Goal: Task Accomplishment & Management: Complete application form

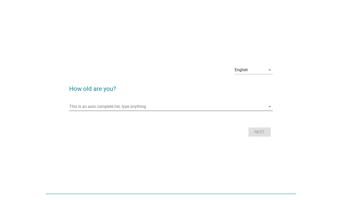
click at [166, 108] on input "This is an auto complete list, type anything" at bounding box center [167, 107] width 197 height 8
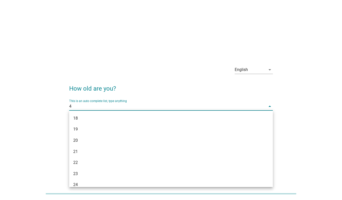
type input "43"
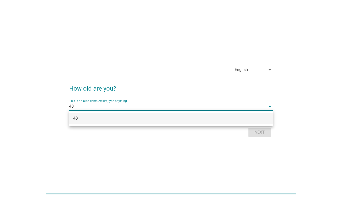
click at [237, 122] on div "43" at bounding box center [171, 118] width 204 height 11
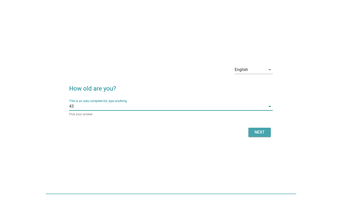
click at [259, 132] on div "Next" at bounding box center [260, 132] width 14 height 6
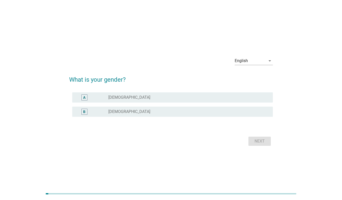
click at [134, 112] on div "radio_button_unchecked [DEMOGRAPHIC_DATA]" at bounding box center [186, 111] width 157 height 5
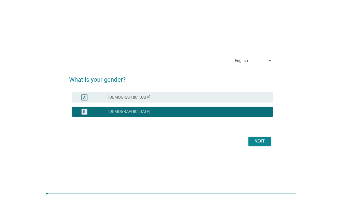
click at [262, 145] on button "Next" at bounding box center [260, 141] width 22 height 9
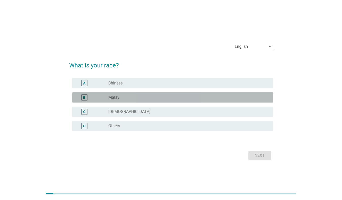
click at [160, 97] on div "radio_button_unchecked Malay" at bounding box center [186, 97] width 157 height 5
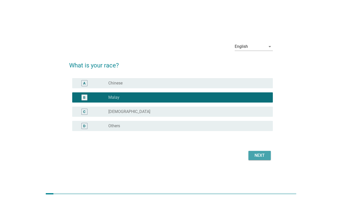
click at [261, 156] on div "Next" at bounding box center [260, 155] width 14 height 6
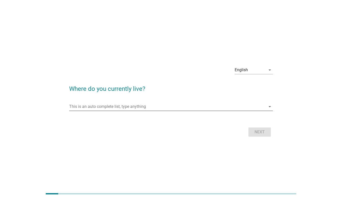
click at [204, 109] on input "This is an auto complete list, type anything" at bounding box center [167, 107] width 197 height 8
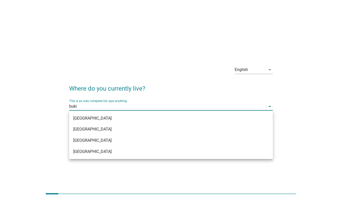
type input "bukit"
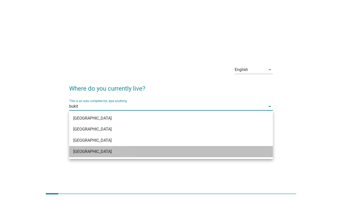
click at [135, 149] on div "[GEOGRAPHIC_DATA]" at bounding box center [162, 152] width 179 height 6
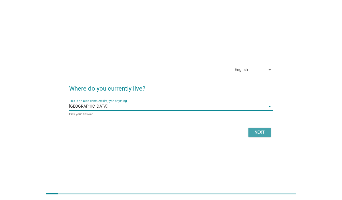
click at [265, 132] on div "Next" at bounding box center [260, 132] width 14 height 6
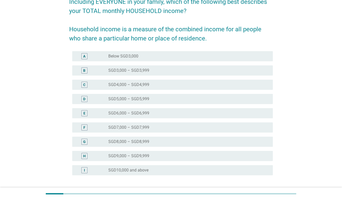
scroll to position [51, 0]
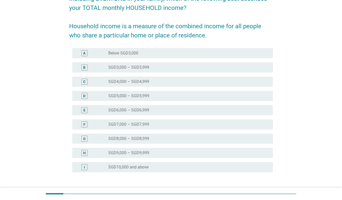
click at [234, 169] on div "radio_button_unchecked SGD10,000 and above" at bounding box center [186, 167] width 157 height 5
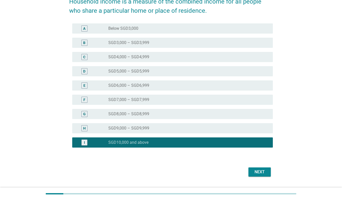
scroll to position [89, 0]
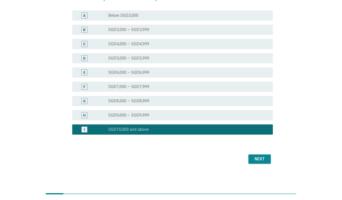
click at [262, 159] on div "Next" at bounding box center [260, 159] width 14 height 6
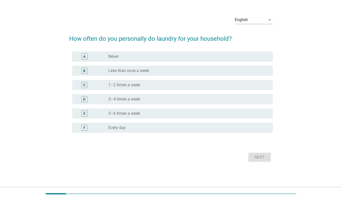
scroll to position [0, 0]
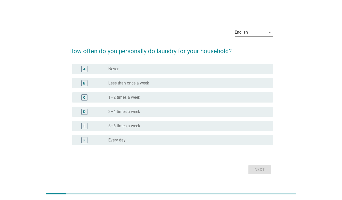
click at [142, 143] on div "radio_button_unchecked Every day" at bounding box center [186, 140] width 157 height 5
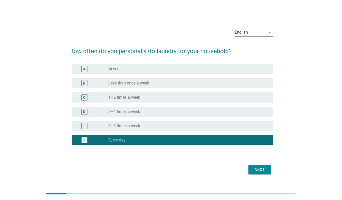
click at [260, 176] on div "English arrow_drop_down How often do you personally do laundry for your househo…" at bounding box center [171, 100] width 212 height 160
click at [261, 170] on div "Next" at bounding box center [260, 170] width 14 height 6
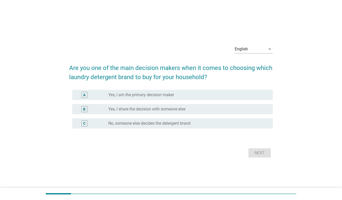
click at [144, 93] on label "Yes, I am the primary decision maker" at bounding box center [141, 94] width 66 height 5
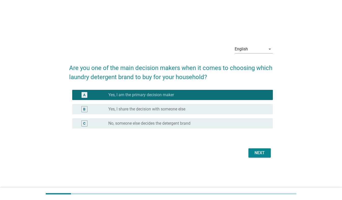
click at [261, 146] on form "Are you one of the main decision makers when it comes to choosing which laundry…" at bounding box center [171, 108] width 204 height 101
click at [262, 151] on div "Next" at bounding box center [260, 153] width 14 height 6
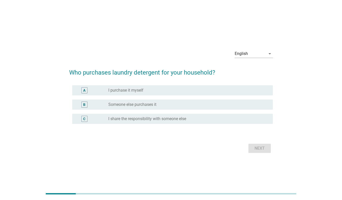
click at [148, 83] on form "Who purchases laundry detergent for your household? A radio_button_unchecked I …" at bounding box center [171, 109] width 204 height 92
click at [146, 87] on div "A radio_button_unchecked I purchase it myself" at bounding box center [172, 90] width 201 height 10
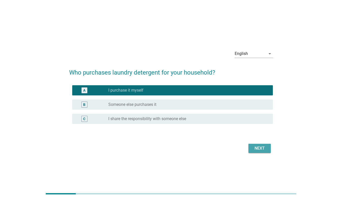
click at [263, 150] on div "Next" at bounding box center [260, 148] width 14 height 6
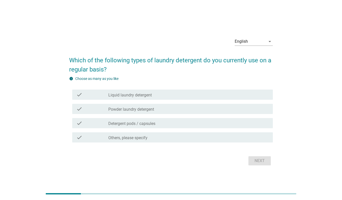
click at [151, 93] on label "Liquid laundry detergent" at bounding box center [130, 95] width 44 height 5
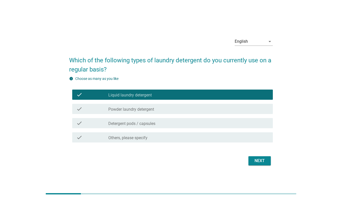
click at [149, 125] on label "Detergent pods / capsules" at bounding box center [131, 123] width 47 height 5
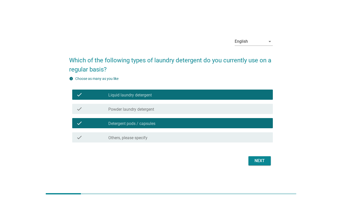
click at [260, 165] on button "Next" at bounding box center [260, 160] width 22 height 9
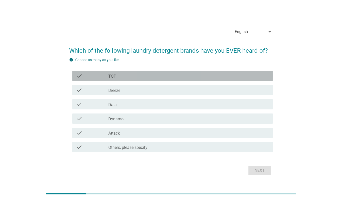
click at [136, 76] on div "check_box_outline_blank TOP" at bounding box center [188, 76] width 161 height 6
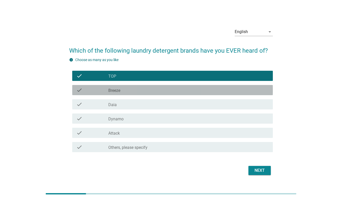
click at [128, 90] on div "check_box_outline_blank Breeze" at bounding box center [188, 90] width 161 height 6
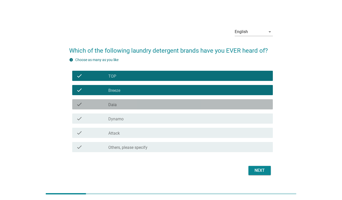
click at [122, 103] on div "check_box_outline_blank Daia" at bounding box center [188, 104] width 161 height 6
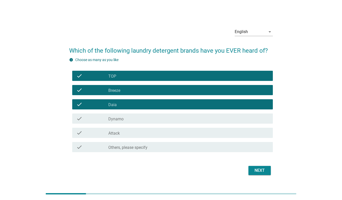
click at [119, 118] on label "Dynamo" at bounding box center [115, 119] width 15 height 5
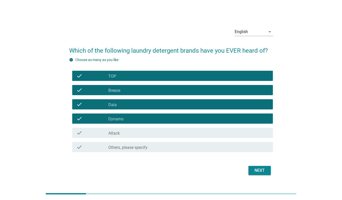
click at [115, 133] on label "Attack" at bounding box center [113, 133] width 11 height 5
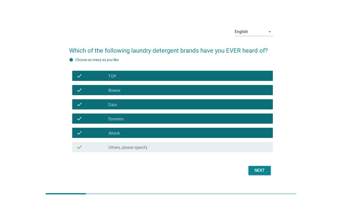
click at [254, 170] on div "Next" at bounding box center [260, 170] width 14 height 6
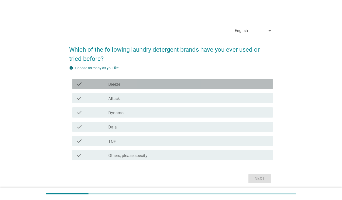
click at [106, 84] on div "check" at bounding box center [92, 84] width 32 height 6
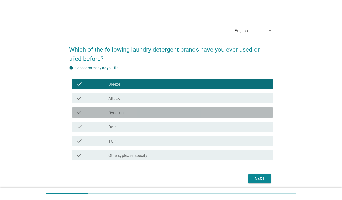
click at [108, 113] on div "check" at bounding box center [92, 112] width 32 height 6
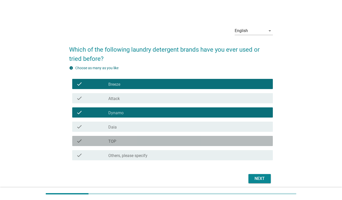
click at [124, 144] on div "check check_box_outline_blank TOP" at bounding box center [172, 141] width 201 height 10
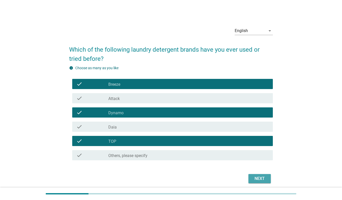
click at [256, 178] on div "Next" at bounding box center [260, 179] width 14 height 6
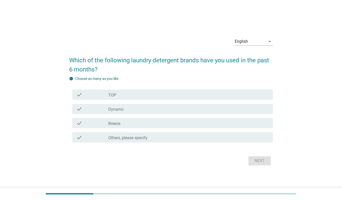
click at [109, 109] on label "Dynamo" at bounding box center [115, 109] width 15 height 5
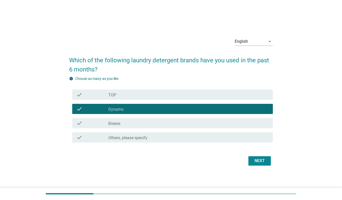
click at [124, 123] on div "check_box Breeze" at bounding box center [188, 123] width 161 height 6
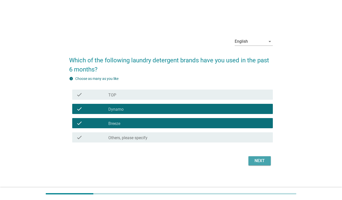
click at [259, 161] on div "Next" at bounding box center [260, 161] width 14 height 6
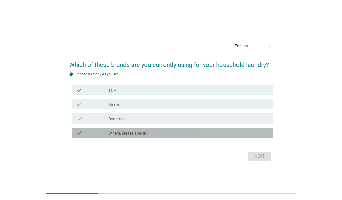
click at [138, 134] on label "Others, please specify" at bounding box center [127, 133] width 39 height 5
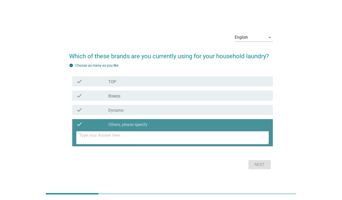
click at [138, 134] on textarea at bounding box center [174, 137] width 190 height 13
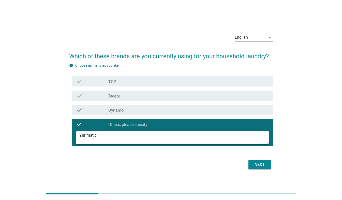
type textarea "Yurimatic"
click at [265, 165] on div "Next" at bounding box center [260, 165] width 14 height 6
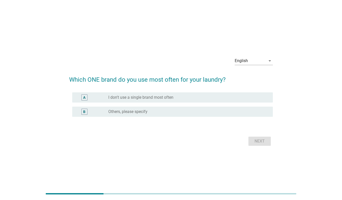
drag, startPoint x: 117, startPoint y: 98, endPoint x: 124, endPoint y: 98, distance: 7.9
click at [117, 98] on label "I don't use a single brand most often" at bounding box center [140, 97] width 65 height 5
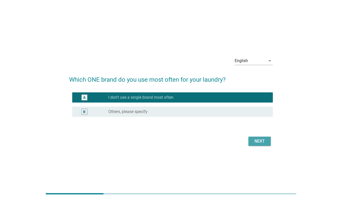
click at [261, 140] on div "Next" at bounding box center [260, 141] width 14 height 6
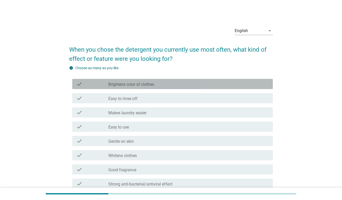
click at [127, 83] on label "Brightens color of clothes" at bounding box center [131, 84] width 46 height 5
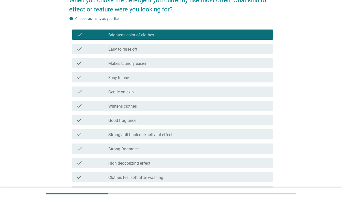
scroll to position [51, 0]
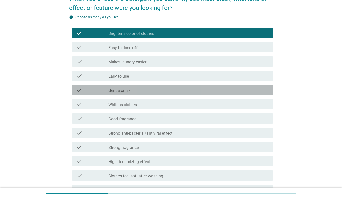
click at [134, 88] on div "check_box_outline_blank Gentle on skin" at bounding box center [188, 90] width 161 height 6
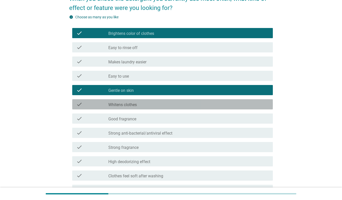
drag, startPoint x: 131, startPoint y: 104, endPoint x: 127, endPoint y: 121, distance: 17.6
click at [131, 107] on label "Whitens clothes" at bounding box center [122, 104] width 29 height 5
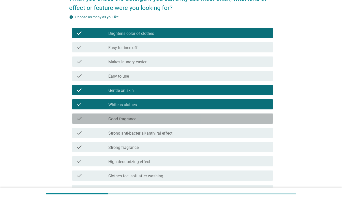
click at [127, 119] on label "Good fragrance" at bounding box center [122, 119] width 28 height 5
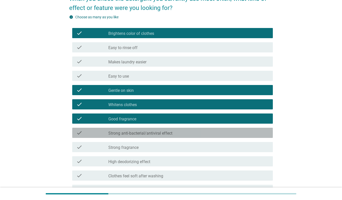
click at [142, 129] on div "check check_box_outline_blank Strong anti-bacterial/antiviral effect" at bounding box center [172, 133] width 201 height 10
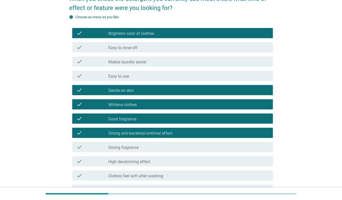
scroll to position [76, 0]
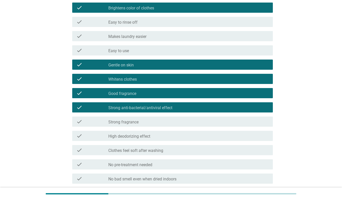
click at [142, 120] on div "check_box_outline_blank Strong fragrance" at bounding box center [188, 122] width 161 height 6
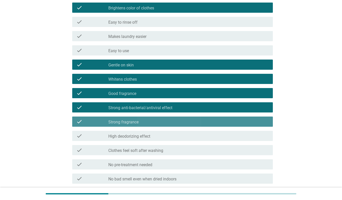
click at [162, 123] on div "check_box_outline_blank Strong fragrance" at bounding box center [188, 122] width 161 height 6
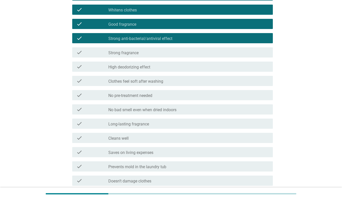
scroll to position [153, 0]
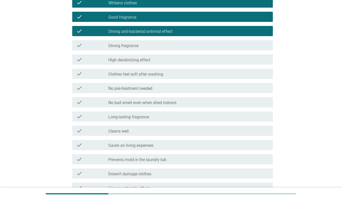
click at [173, 116] on div "check_box_outline_blank Long-lasting fragrance" at bounding box center [188, 116] width 161 height 6
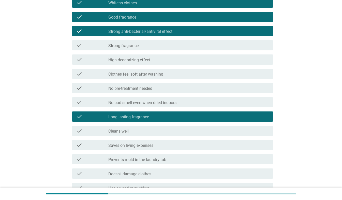
scroll to position [178, 0]
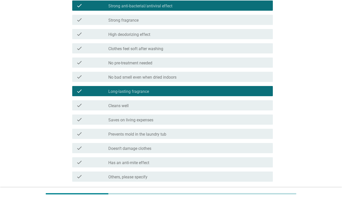
click at [140, 102] on div "check check_box_outline_blank Cleans well" at bounding box center [172, 105] width 201 height 10
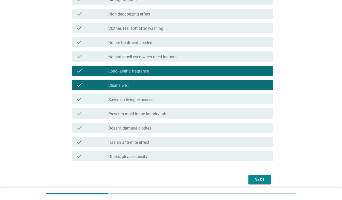
scroll to position [219, 0]
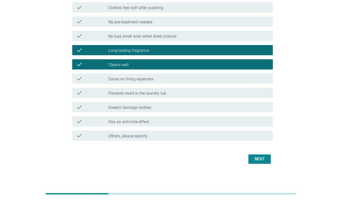
click at [259, 155] on button "Next" at bounding box center [260, 158] width 22 height 9
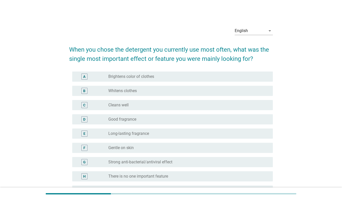
scroll to position [25, 0]
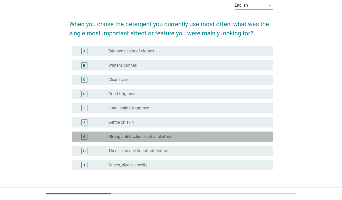
click at [190, 140] on div "G radio_button_unchecked Strong anti-bacterial/antiviral effect" at bounding box center [172, 137] width 201 height 10
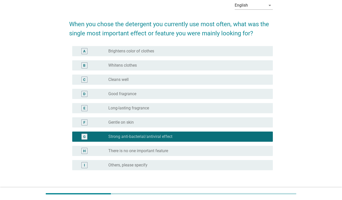
scroll to position [61, 0]
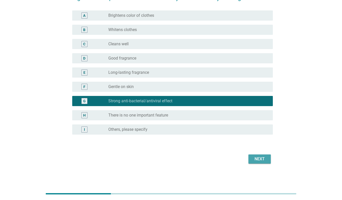
click at [262, 155] on button "Next" at bounding box center [260, 158] width 22 height 9
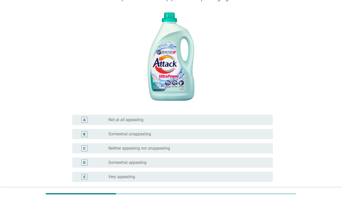
scroll to position [76, 0]
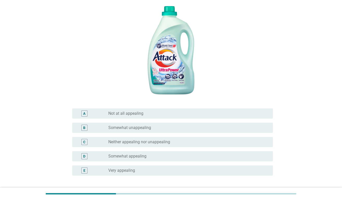
click at [208, 143] on div "radio_button_unchecked Neither appealing nor unappealing" at bounding box center [186, 141] width 157 height 5
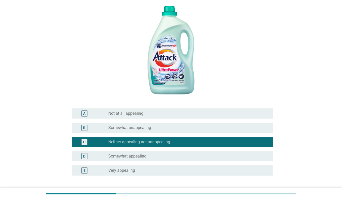
click at [209, 133] on div "B radio_button_unchecked Somewhat unappealing" at bounding box center [171, 128] width 204 height 14
click at [214, 132] on div "B radio_button_unchecked Somewhat unappealing" at bounding box center [172, 128] width 201 height 10
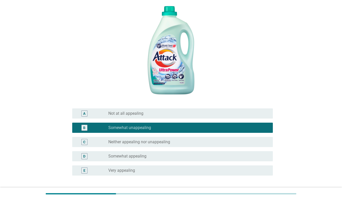
scroll to position [117, 0]
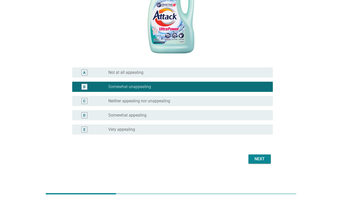
click at [254, 158] on div "Next" at bounding box center [260, 159] width 14 height 6
